Goal: Use online tool/utility: Utilize a website feature to perform a specific function

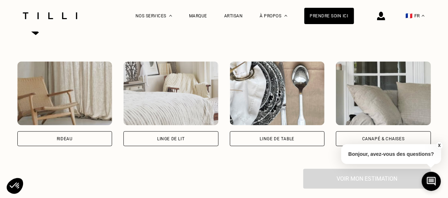
scroll to position [488, 0]
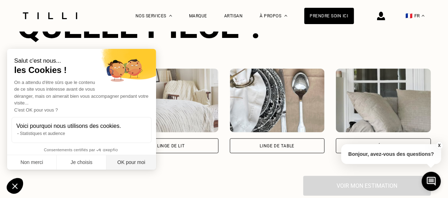
click at [130, 165] on button "OK pour moi" at bounding box center [131, 162] width 50 height 15
checkbox input "true"
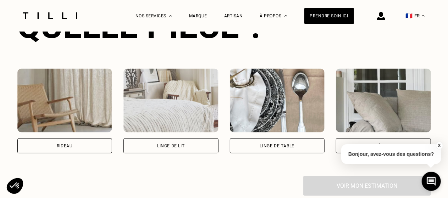
click at [70, 145] on div "Rideau" at bounding box center [64, 146] width 95 height 15
select select "FR"
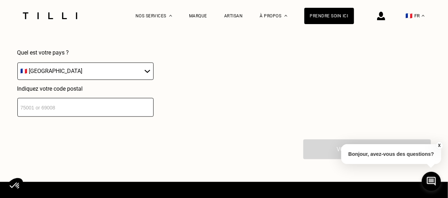
scroll to position [701, 0]
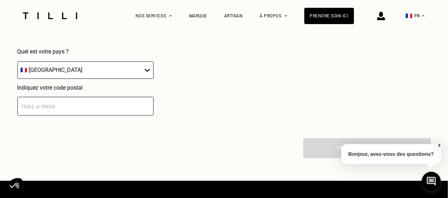
click at [93, 112] on input "number" at bounding box center [85, 106] width 136 height 19
type input "78400"
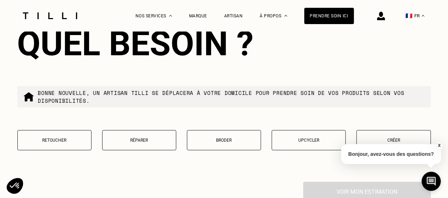
scroll to position [874, 0]
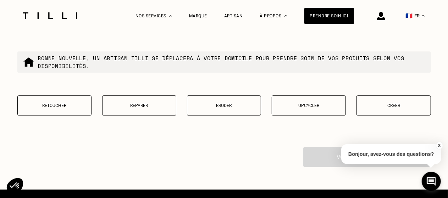
click at [62, 107] on p "Retoucher" at bounding box center [54, 105] width 66 height 5
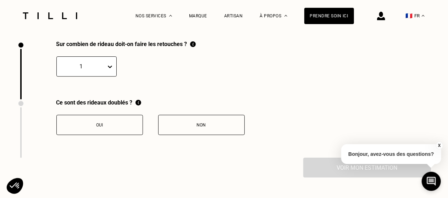
scroll to position [981, 0]
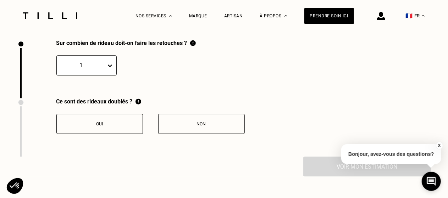
click at [106, 69] on icon at bounding box center [109, 65] width 7 height 7
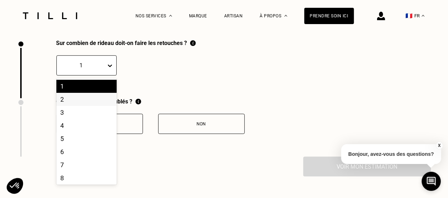
click at [85, 103] on div "2" at bounding box center [86, 99] width 60 height 13
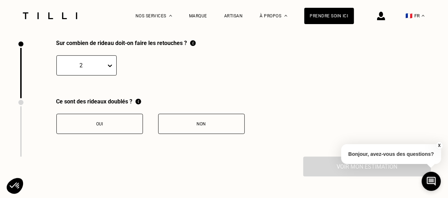
click at [205, 132] on button "Non" at bounding box center [201, 124] width 87 height 20
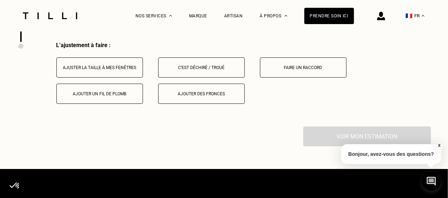
scroll to position [1099, 0]
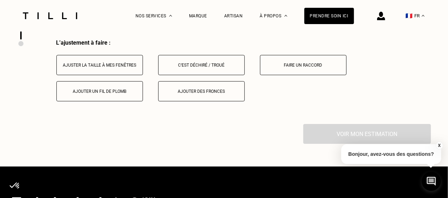
click at [112, 68] on div "Ajuster la taille à mes fenêtres" at bounding box center [99, 65] width 79 height 5
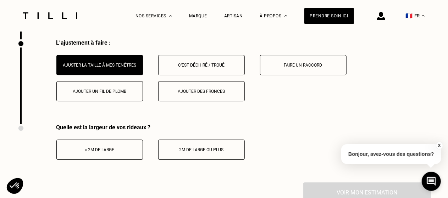
click at [183, 153] on div "2m de large ou plus" at bounding box center [201, 150] width 79 height 5
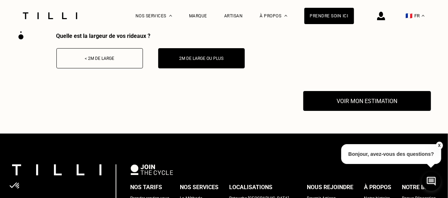
scroll to position [1191, 0]
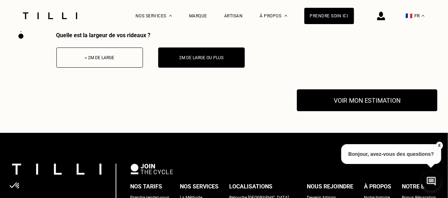
click at [337, 111] on button "Voir mon estimation" at bounding box center [367, 100] width 141 height 22
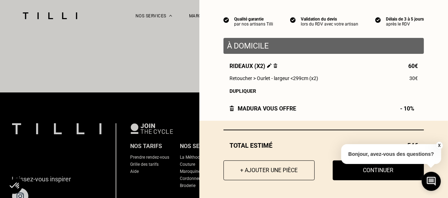
scroll to position [1233, 0]
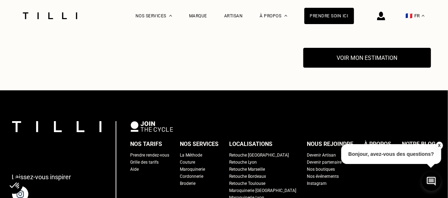
click at [439, 145] on button "X" at bounding box center [439, 146] width 7 height 8
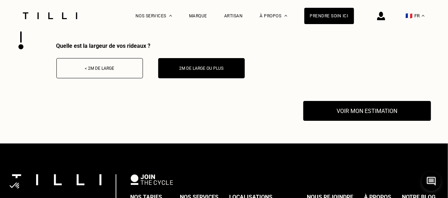
scroll to position [1179, 0]
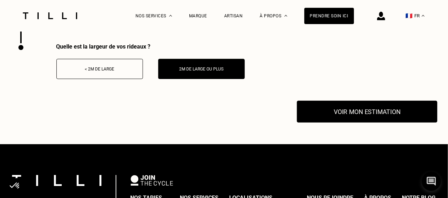
click at [339, 120] on button "Voir mon estimation" at bounding box center [367, 112] width 141 height 22
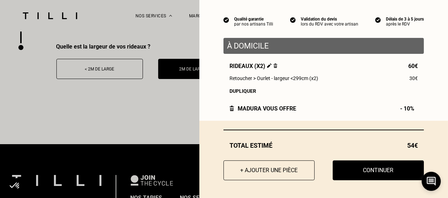
scroll to position [0, 0]
